Goal: Navigation & Orientation: Find specific page/section

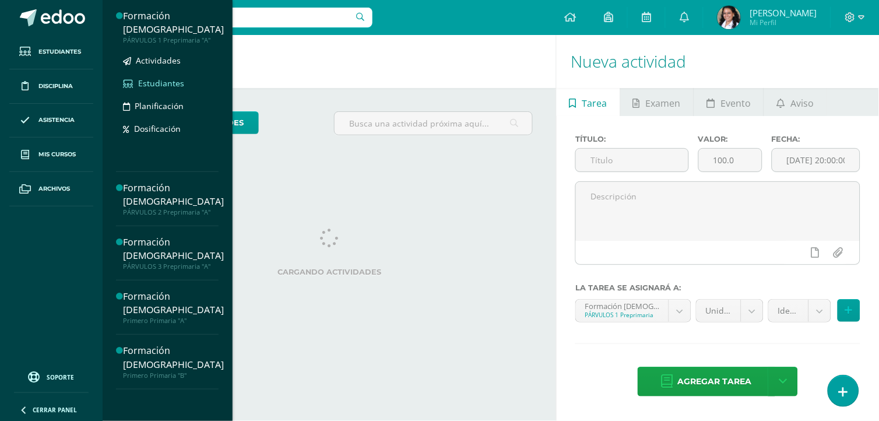
click at [173, 77] on span "Estudiantes" at bounding box center [161, 82] width 46 height 11
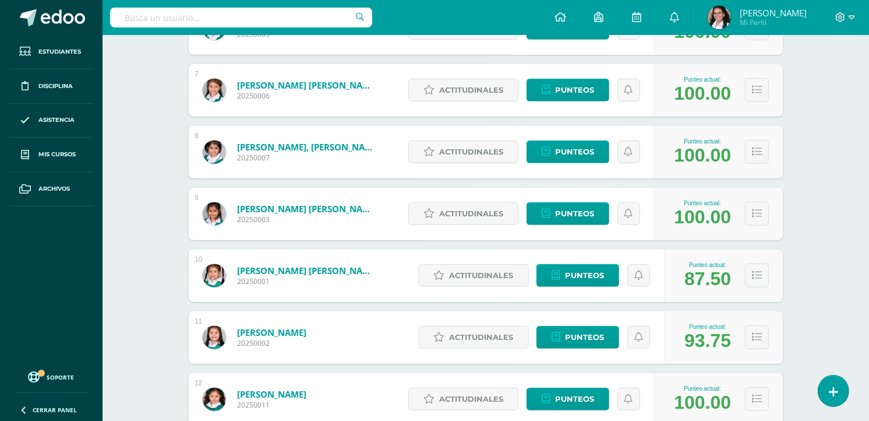
scroll to position [583, 0]
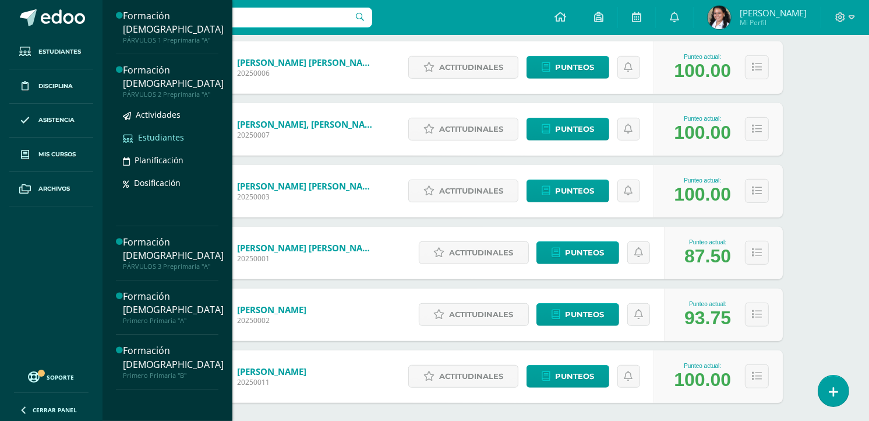
click at [165, 132] on span "Estudiantes" at bounding box center [161, 137] width 46 height 11
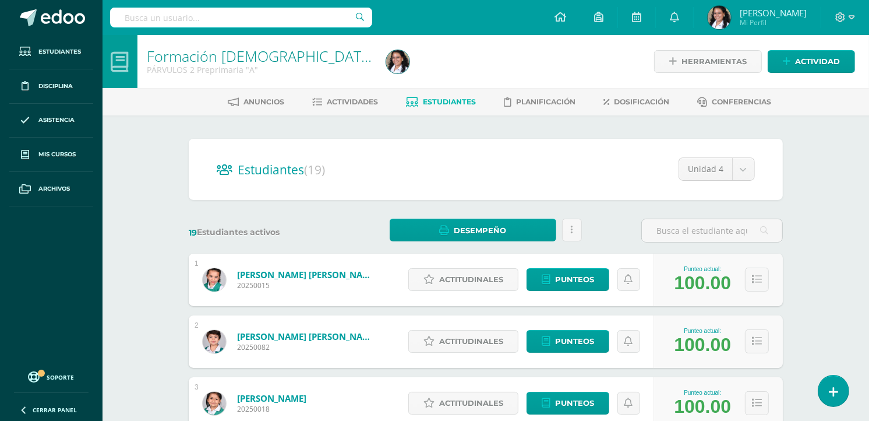
scroll to position [65, 0]
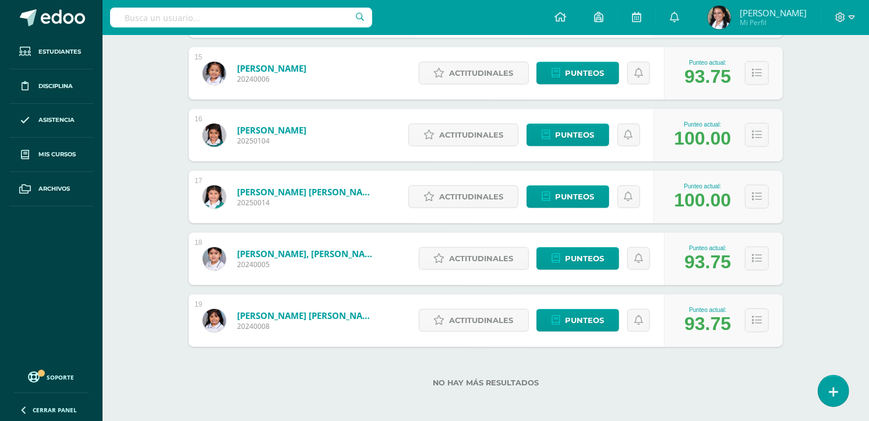
scroll to position [1073, 0]
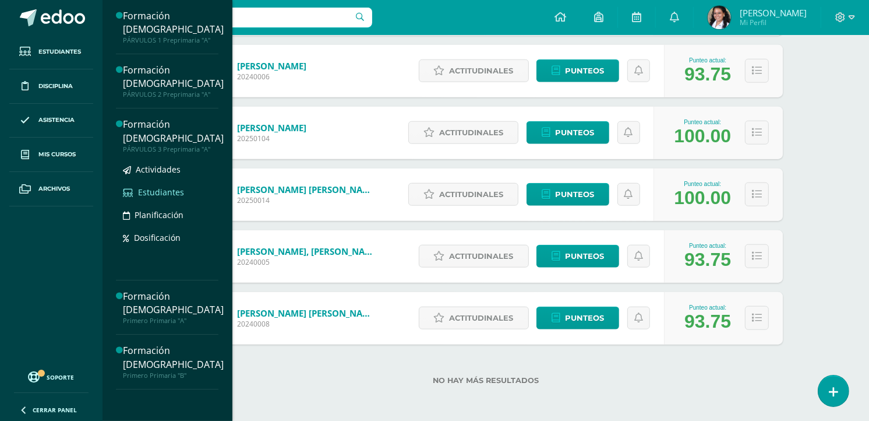
click at [165, 186] on span "Estudiantes" at bounding box center [161, 191] width 46 height 11
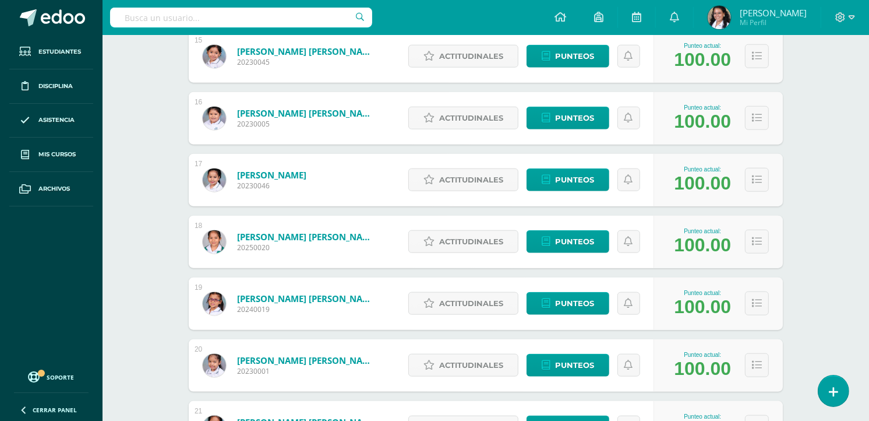
scroll to position [1165, 0]
